Goal: Information Seeking & Learning: Learn about a topic

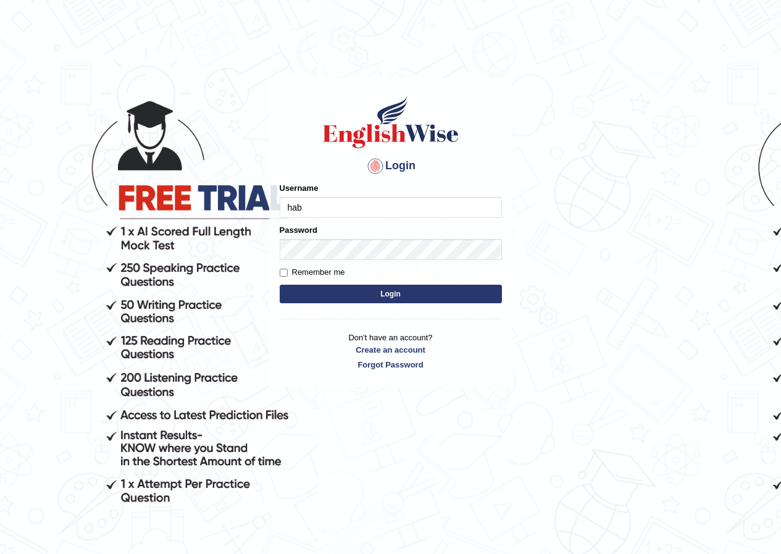
type input "habeeb_parramatta"
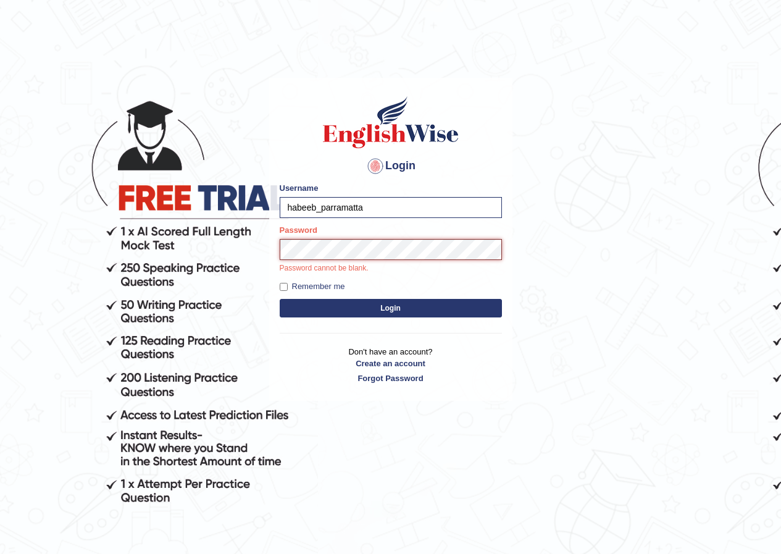
click at [280, 299] on button "Login" at bounding box center [391, 308] width 222 height 19
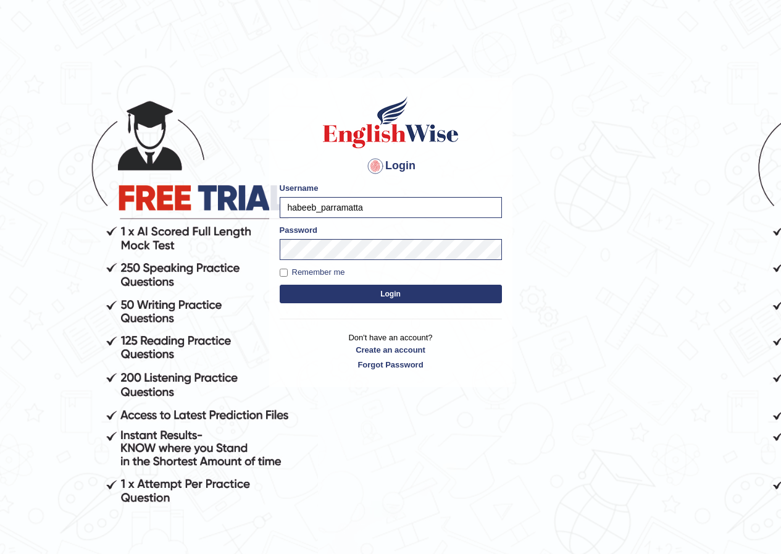
click at [344, 299] on button "Login" at bounding box center [391, 294] width 222 height 19
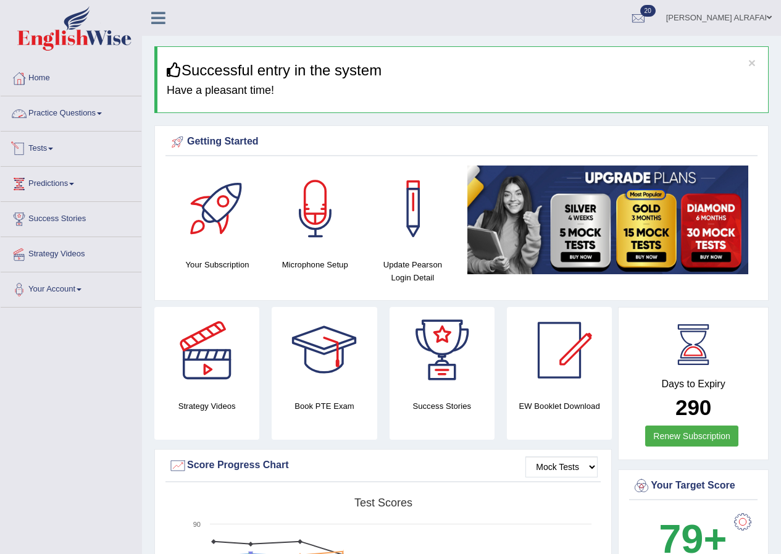
click at [83, 112] on link "Practice Questions" at bounding box center [71, 111] width 141 height 31
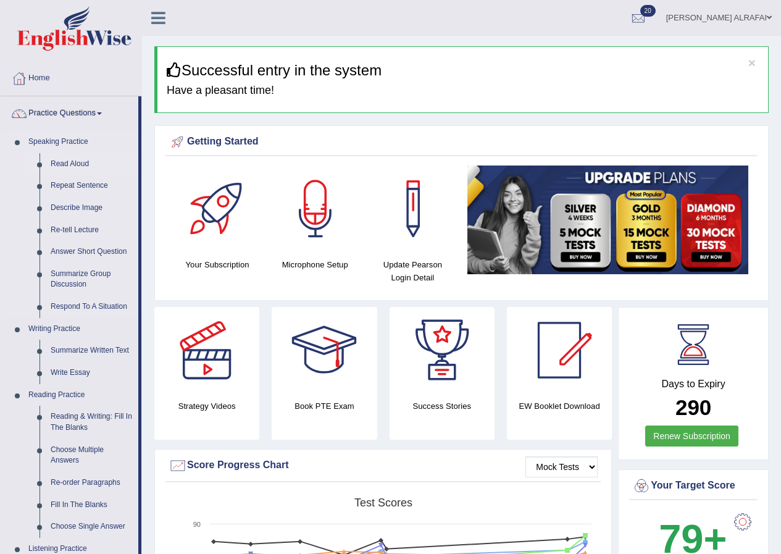
click at [87, 163] on link "Read Aloud" at bounding box center [91, 164] width 93 height 22
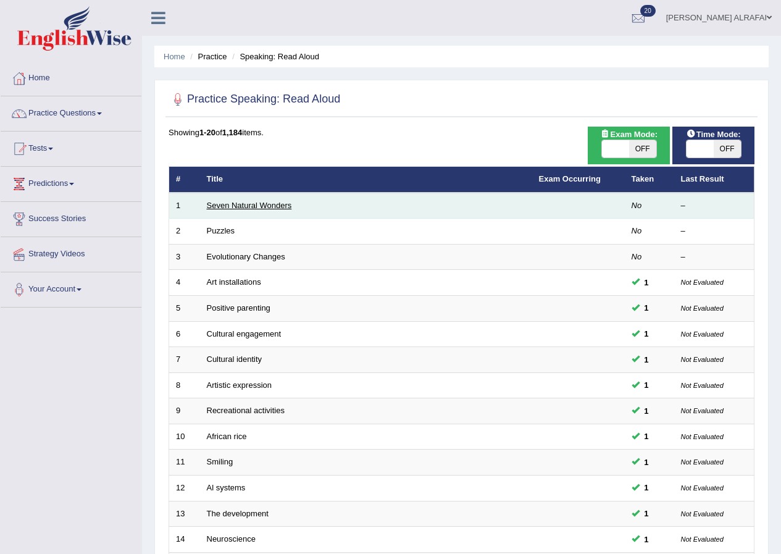
click at [237, 202] on link "Seven Natural Wonders" at bounding box center [249, 205] width 85 height 9
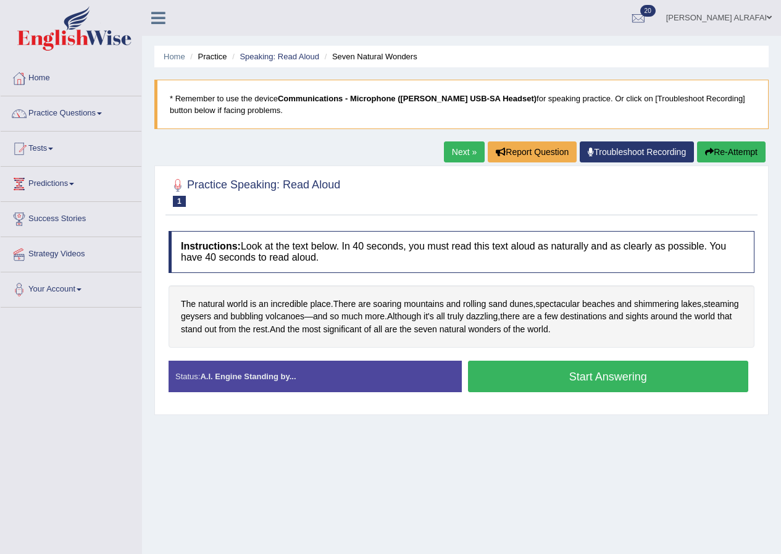
click at [562, 374] on button "Start Answering" at bounding box center [608, 377] width 281 height 32
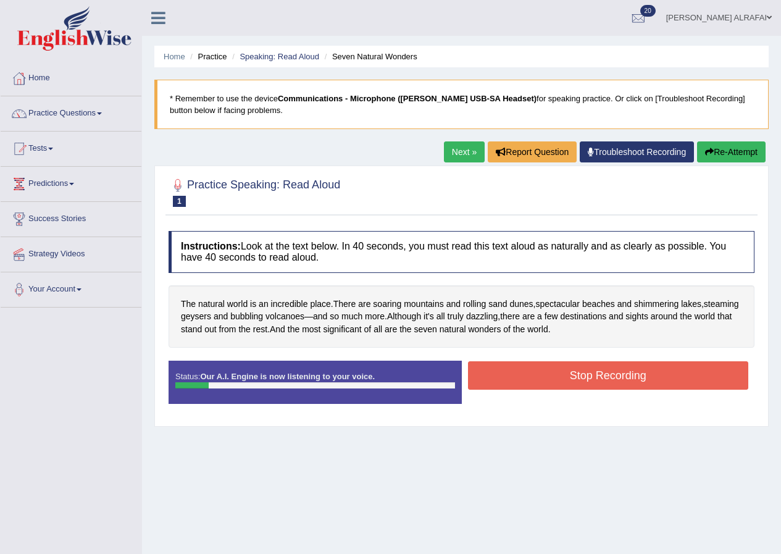
click at [563, 378] on button "Stop Recording" at bounding box center [608, 375] width 281 height 28
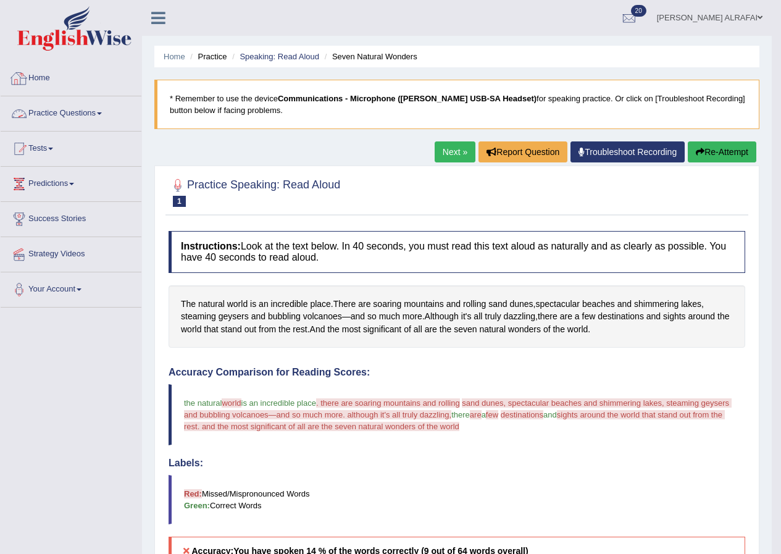
click at [53, 116] on link "Practice Questions" at bounding box center [71, 111] width 141 height 31
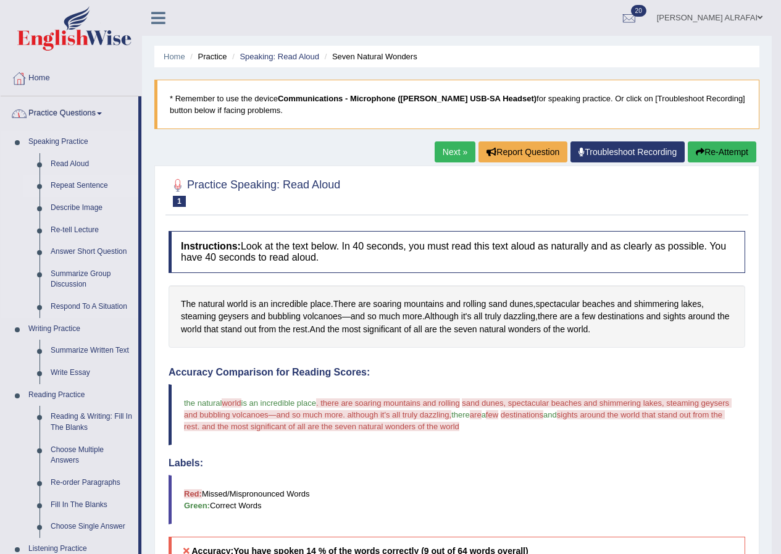
click at [73, 187] on link "Repeat Sentence" at bounding box center [91, 186] width 93 height 22
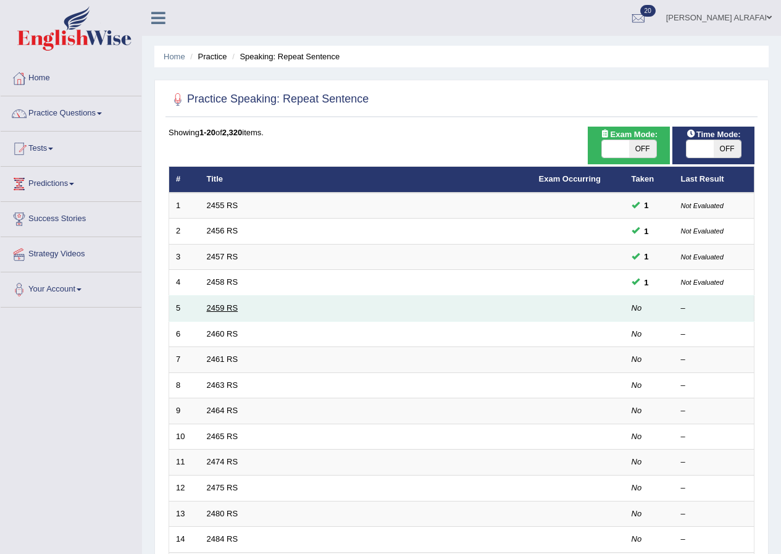
click at [215, 309] on link "2459 RS" at bounding box center [223, 307] width 32 height 9
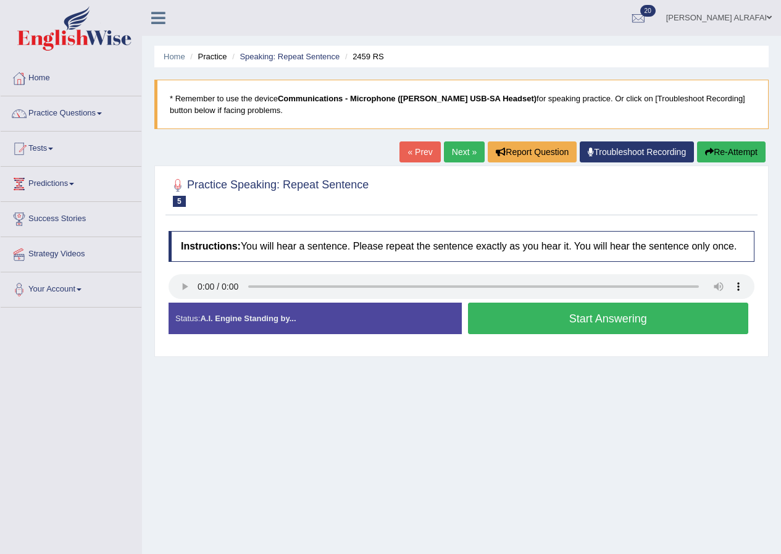
click at [587, 325] on button "Start Answering" at bounding box center [608, 319] width 281 height 32
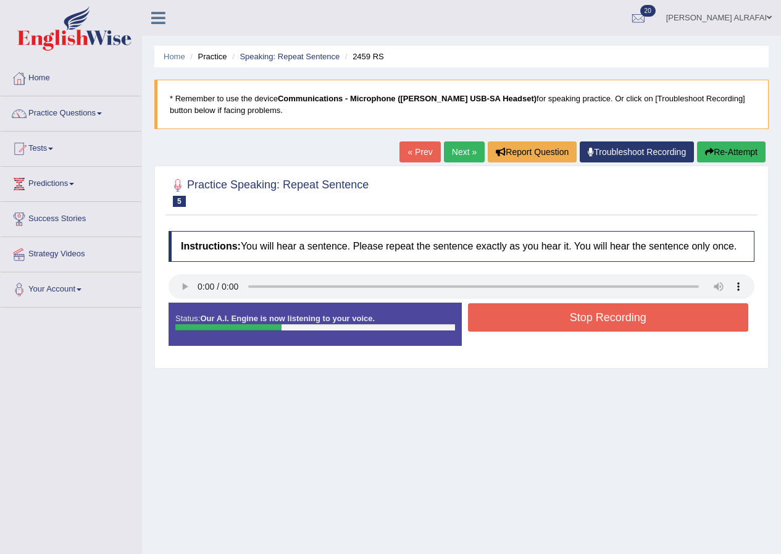
click at [571, 321] on button "Stop Recording" at bounding box center [608, 317] width 281 height 28
